Goal: Task Accomplishment & Management: Use online tool/utility

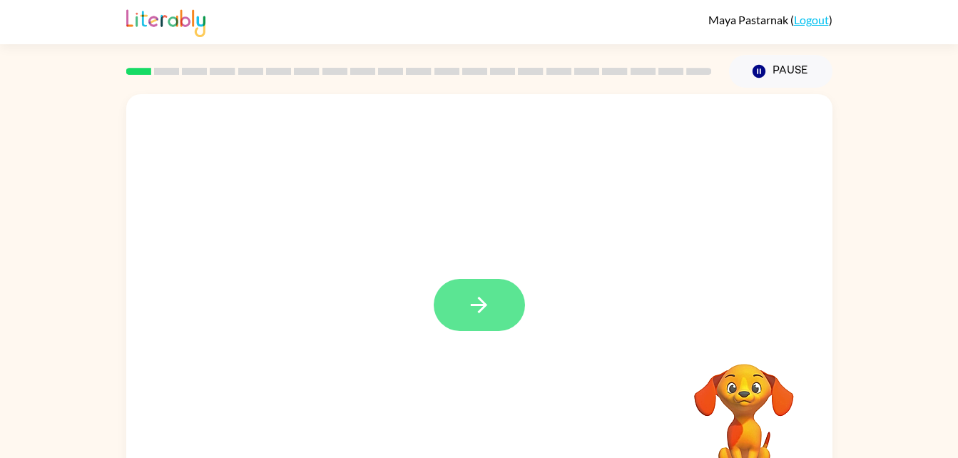
click at [491, 327] on button "button" at bounding box center [479, 305] width 91 height 52
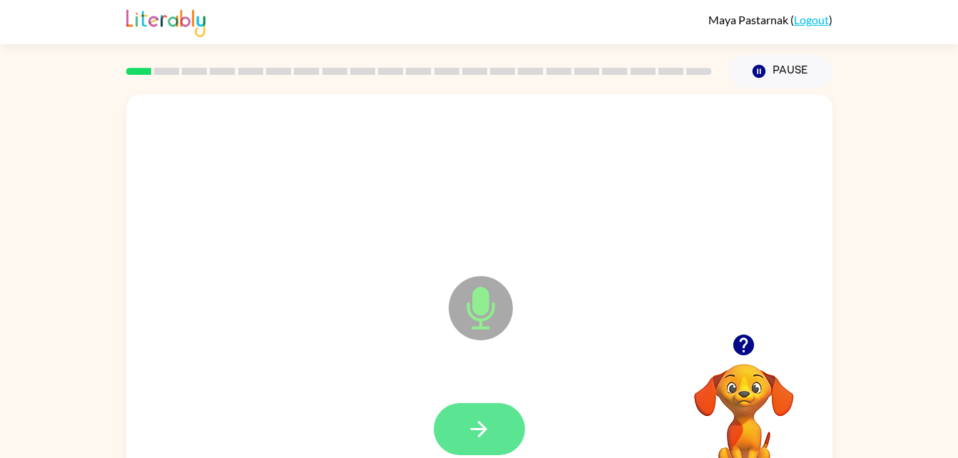
click at [498, 432] on button "button" at bounding box center [479, 429] width 91 height 52
click at [511, 435] on button "button" at bounding box center [479, 429] width 91 height 52
click at [477, 421] on icon "button" at bounding box center [478, 428] width 25 height 25
click at [503, 414] on button "button" at bounding box center [479, 429] width 91 height 52
click at [488, 431] on icon "button" at bounding box center [478, 428] width 25 height 25
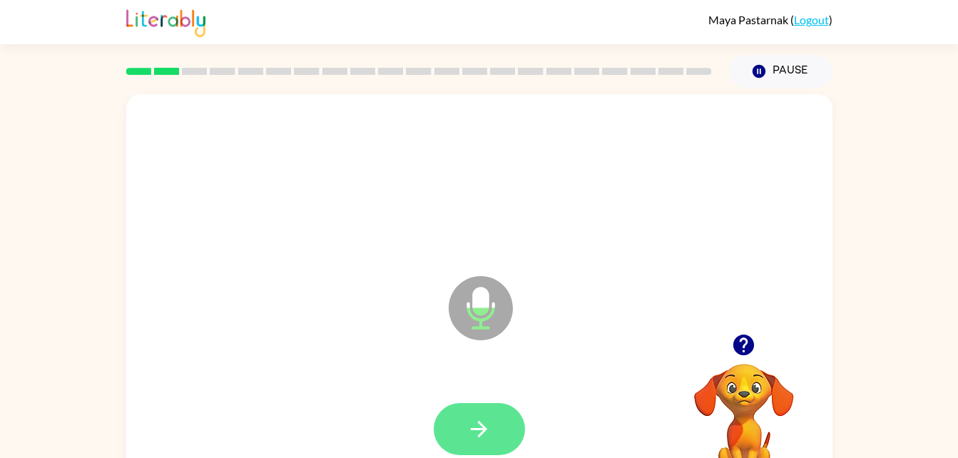
click at [475, 425] on icon "button" at bounding box center [478, 428] width 25 height 25
click at [506, 428] on button "button" at bounding box center [479, 429] width 91 height 52
click at [511, 428] on button "button" at bounding box center [479, 429] width 91 height 52
click at [488, 403] on button "button" at bounding box center [479, 429] width 91 height 52
click at [492, 419] on button "button" at bounding box center [479, 429] width 91 height 52
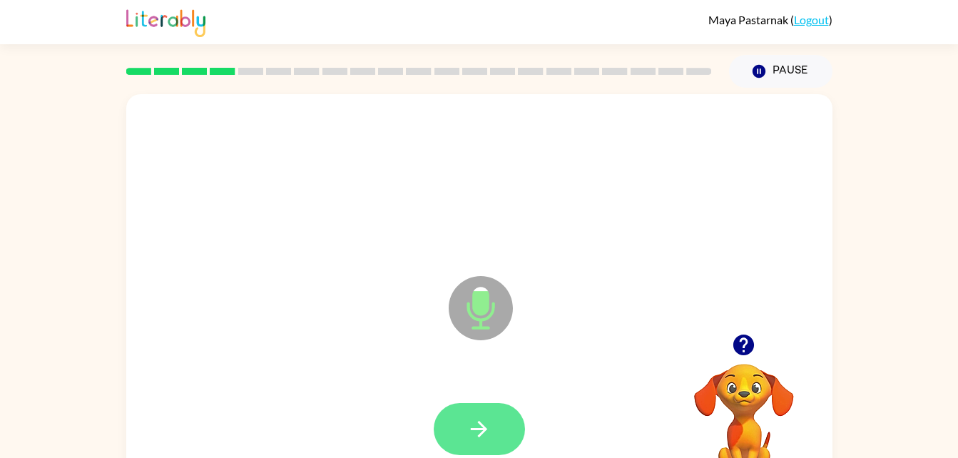
click at [499, 436] on button "button" at bounding box center [479, 429] width 91 height 52
click at [491, 409] on button "button" at bounding box center [479, 429] width 91 height 52
click at [502, 426] on button "button" at bounding box center [479, 429] width 91 height 52
click at [496, 436] on button "button" at bounding box center [479, 429] width 91 height 52
